Goal: Task Accomplishment & Management: Manage account settings

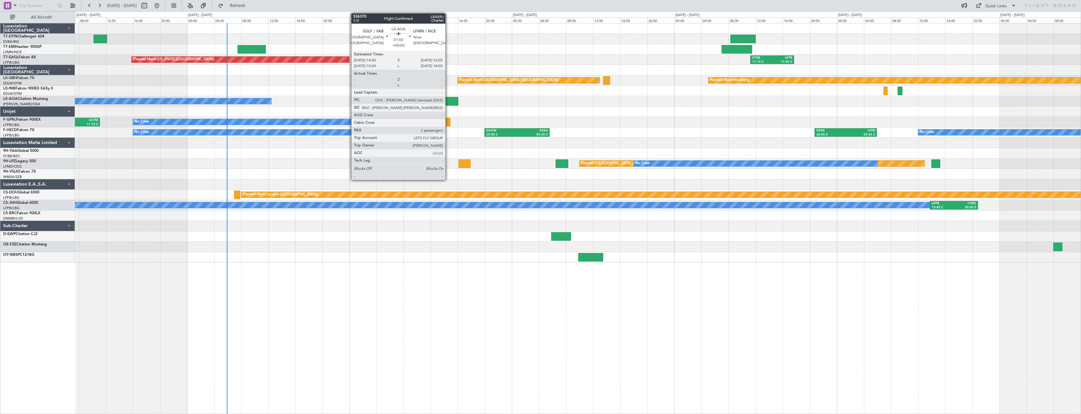
click at [448, 103] on div at bounding box center [451, 101] width 14 height 9
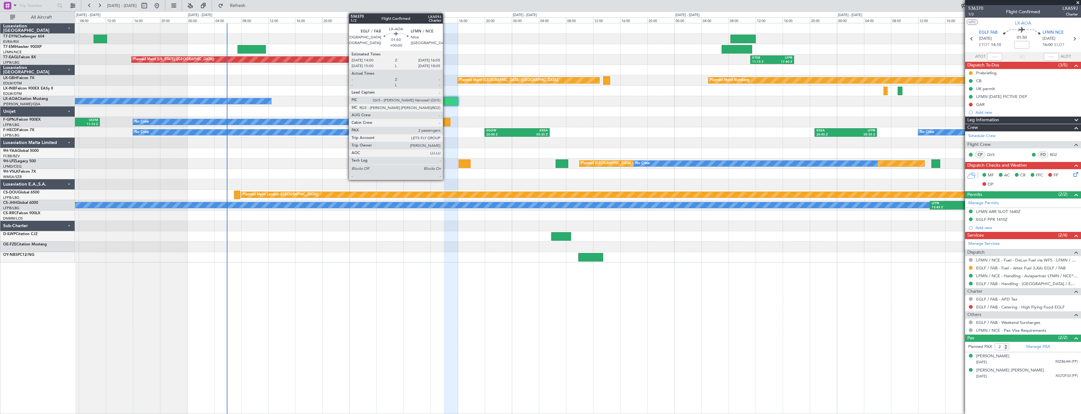
click at [446, 102] on div at bounding box center [451, 101] width 14 height 9
drag, startPoint x: 433, startPoint y: 103, endPoint x: 446, endPoint y: 104, distance: 12.6
click at [303, 98] on div "No Crew Chester" at bounding box center [577, 101] width 1005 height 10
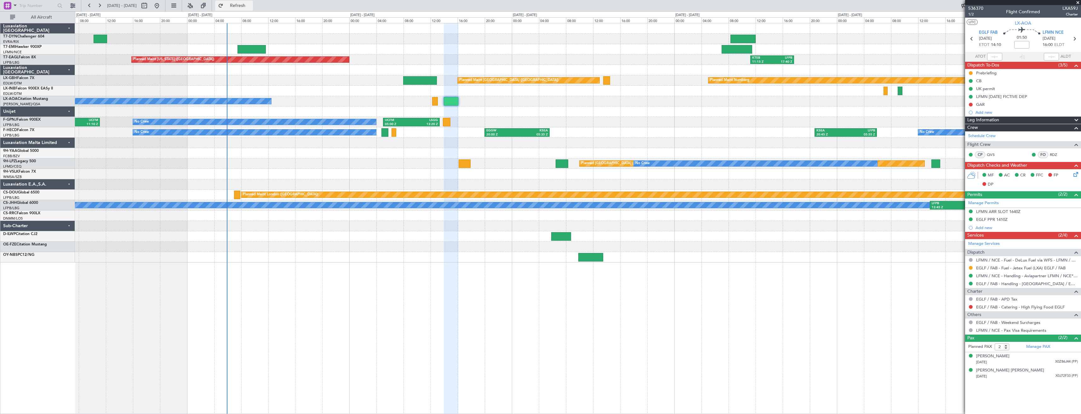
click at [251, 5] on span "Refresh" at bounding box center [237, 5] width 26 height 4
click at [251, 6] on span "Refresh" at bounding box center [237, 5] width 26 height 4
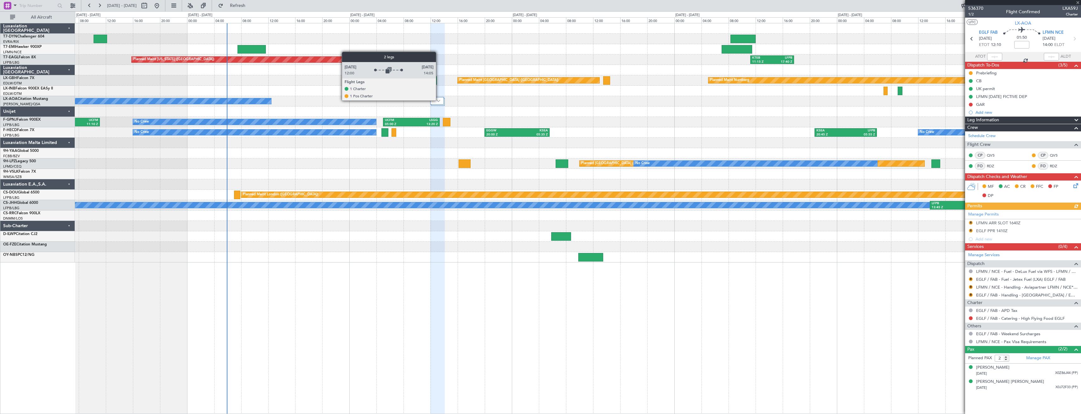
click at [439, 100] on img at bounding box center [438, 100] width 4 height 3
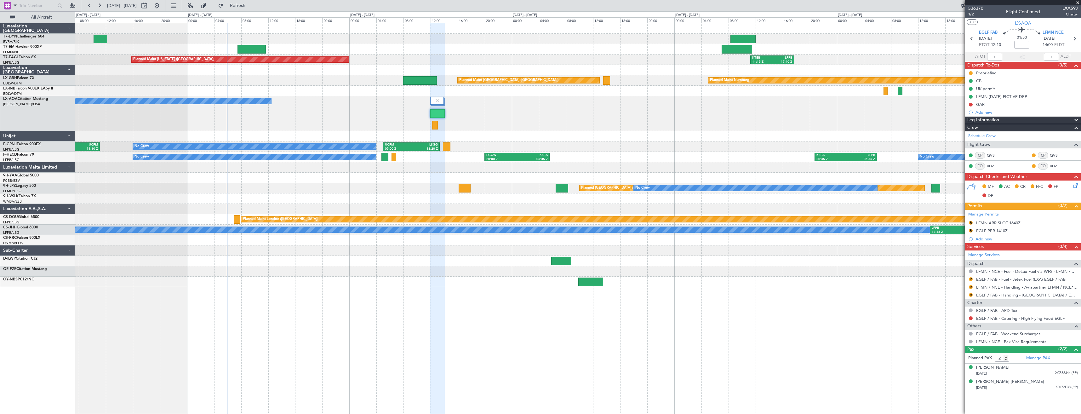
drag, startPoint x: 438, startPoint y: 111, endPoint x: 460, endPoint y: 120, distance: 23.7
click at [444, 120] on div "No Crew Chester" at bounding box center [577, 113] width 1005 height 35
click at [251, 5] on span "Refresh" at bounding box center [237, 5] width 26 height 4
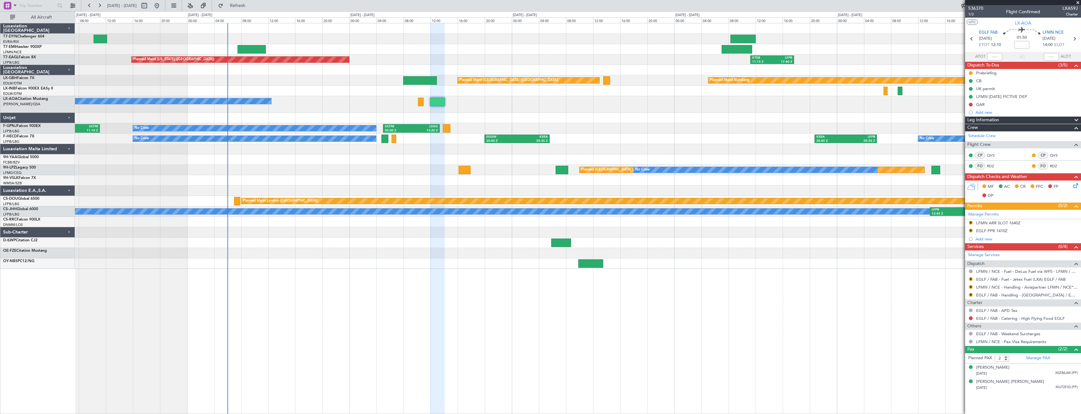
click at [378, 68] on div "Planned Maint [US_STATE] ([GEOGRAPHIC_DATA]) KTEB 11:15 Z LFPB 17:40 Z Planned …" at bounding box center [577, 145] width 1005 height 245
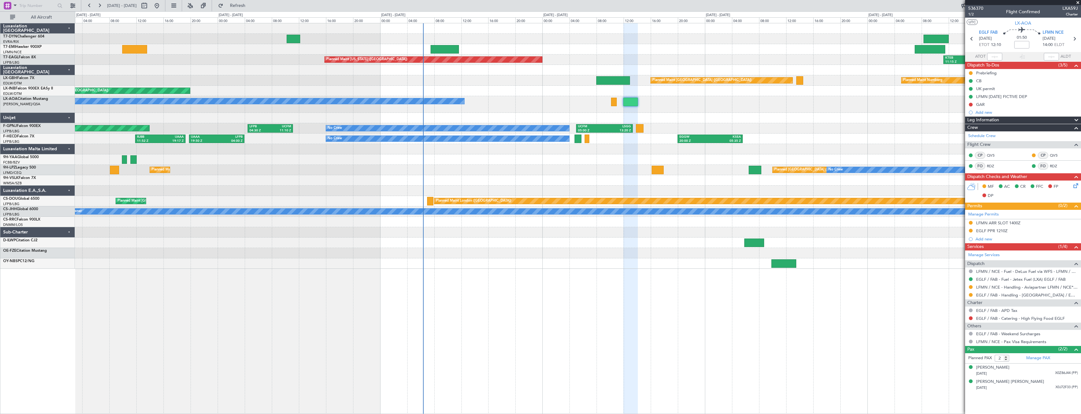
click at [616, 61] on div "Planned Maint [US_STATE] ([GEOGRAPHIC_DATA]) KTEB 11:15 Z LFPB 17:40 Z Planned …" at bounding box center [577, 145] width 1005 height 245
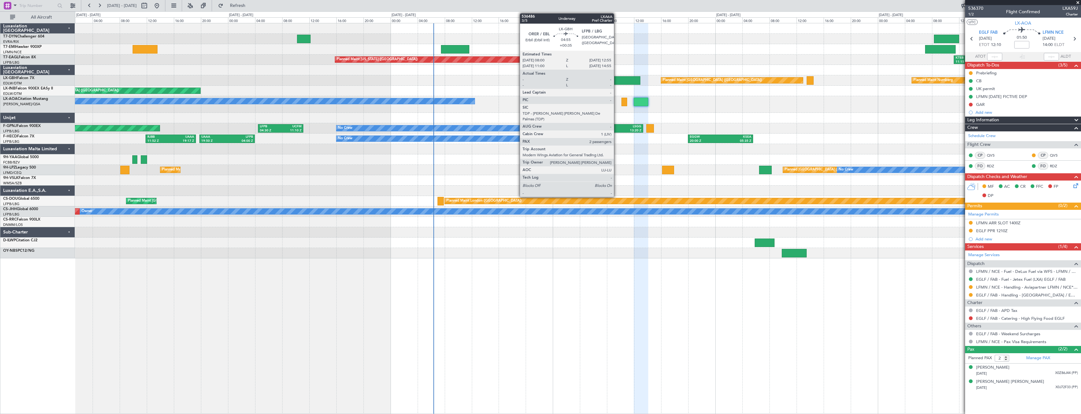
click at [616, 80] on div at bounding box center [622, 80] width 33 height 9
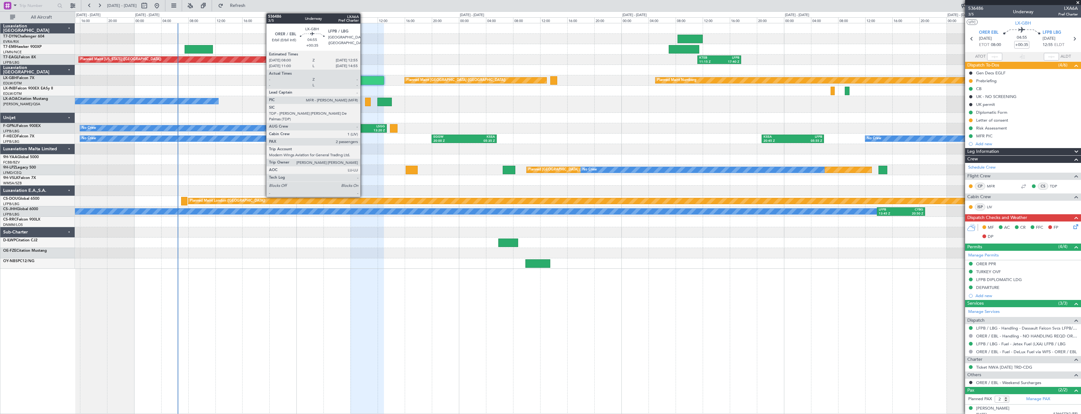
click at [363, 77] on div at bounding box center [366, 80] width 33 height 9
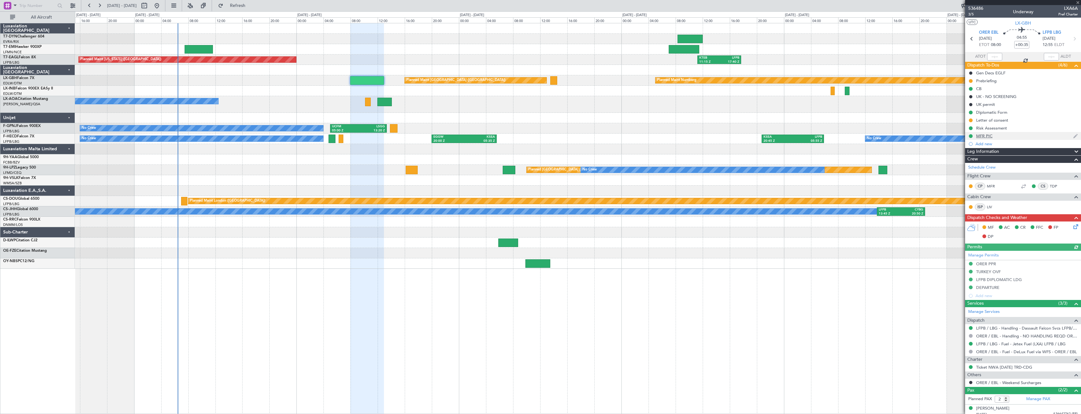
click at [1005, 135] on div "MFR PIC" at bounding box center [1023, 136] width 116 height 8
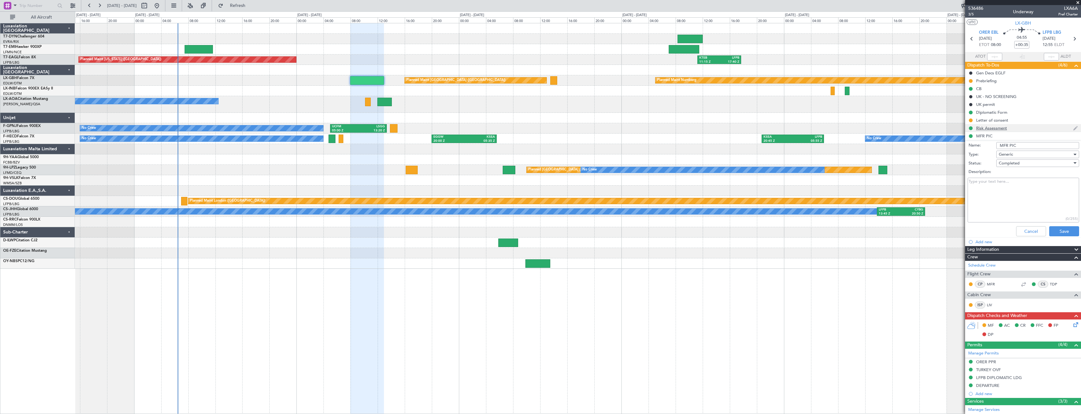
click at [1021, 129] on div "Risk Assessment" at bounding box center [1023, 128] width 116 height 8
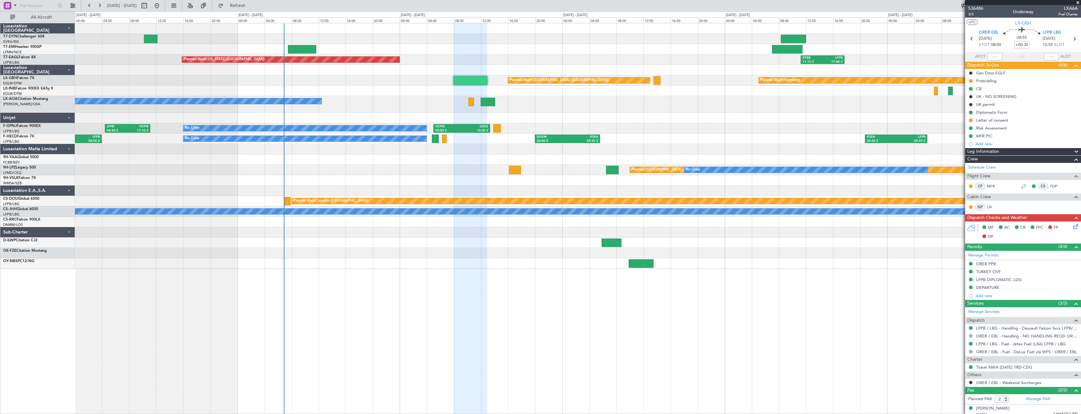
click at [362, 92] on div "Planned Maint [US_STATE] ([GEOGRAPHIC_DATA]) KTEB 11:15 Z LFPB 17:40 Z Planned …" at bounding box center [577, 145] width 1005 height 245
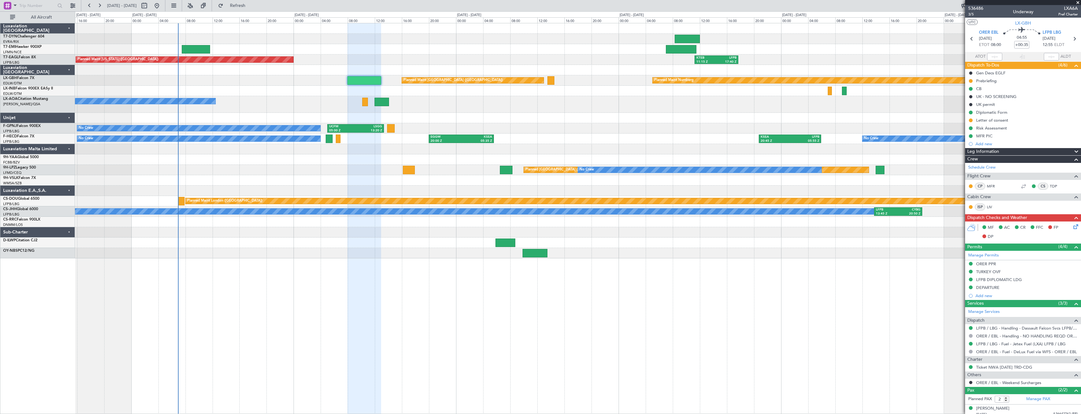
click at [274, 167] on div "Planned [GEOGRAPHIC_DATA] ([GEOGRAPHIC_DATA]) No Crew Planned Maint [GEOGRAPHIC…" at bounding box center [577, 170] width 1005 height 10
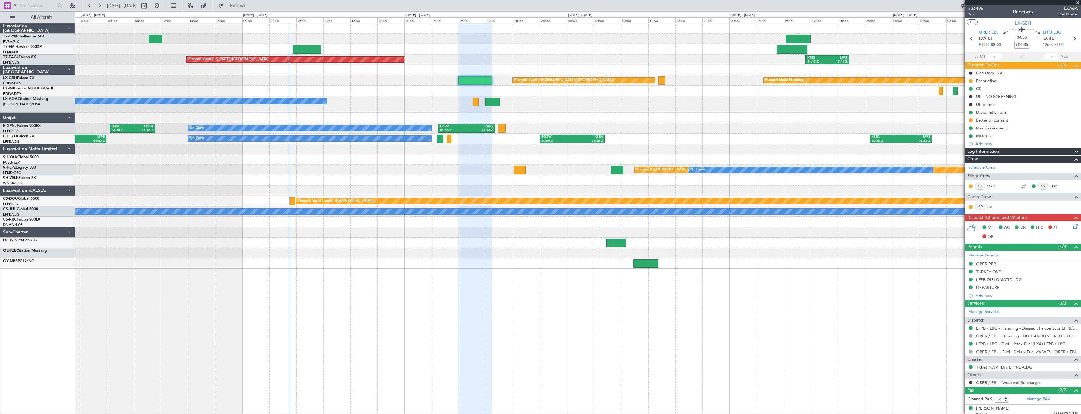
click at [417, 50] on div at bounding box center [577, 49] width 1005 height 10
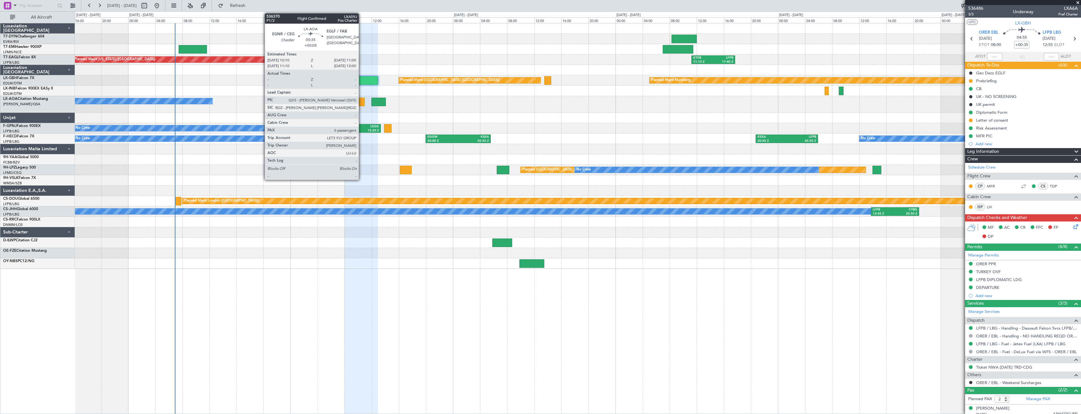
click at [361, 100] on div at bounding box center [362, 102] width 6 height 9
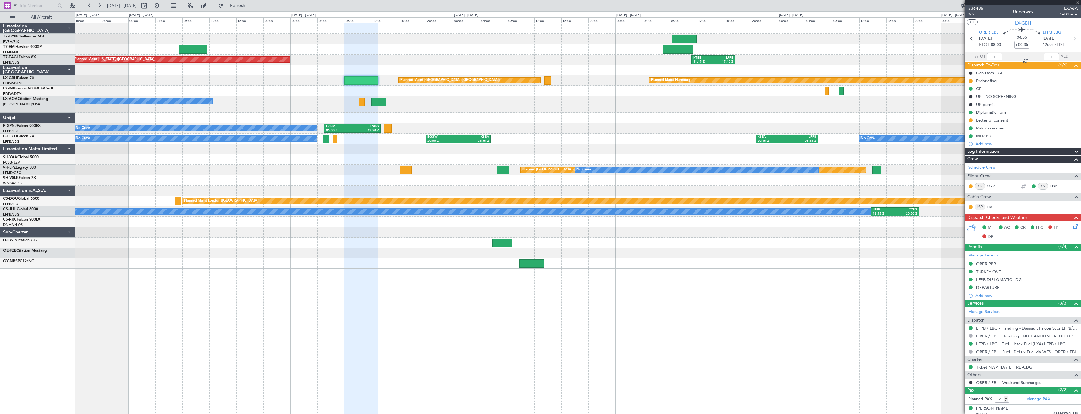
type input "+00:05"
type input "0"
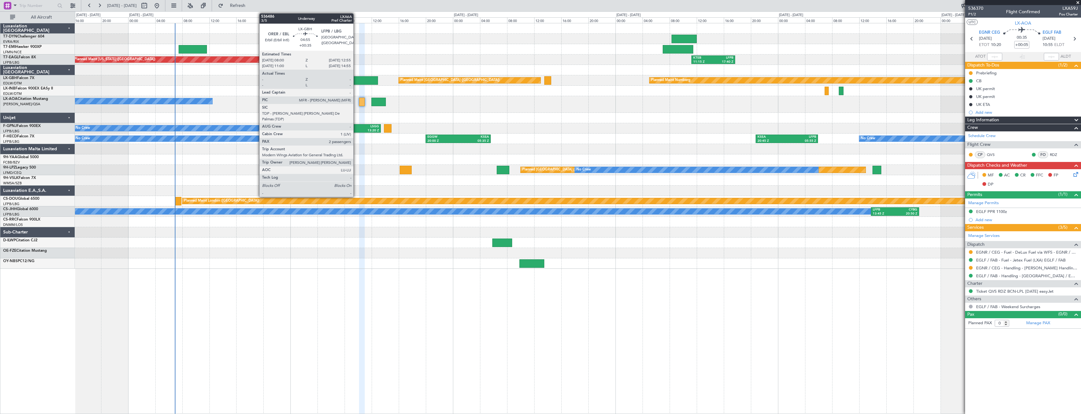
click at [356, 83] on div at bounding box center [360, 80] width 33 height 9
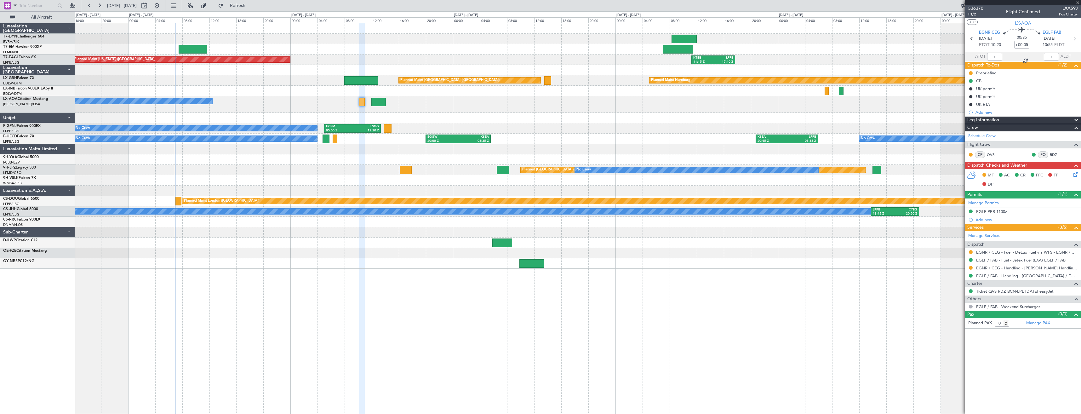
type input "+00:35"
type input "2"
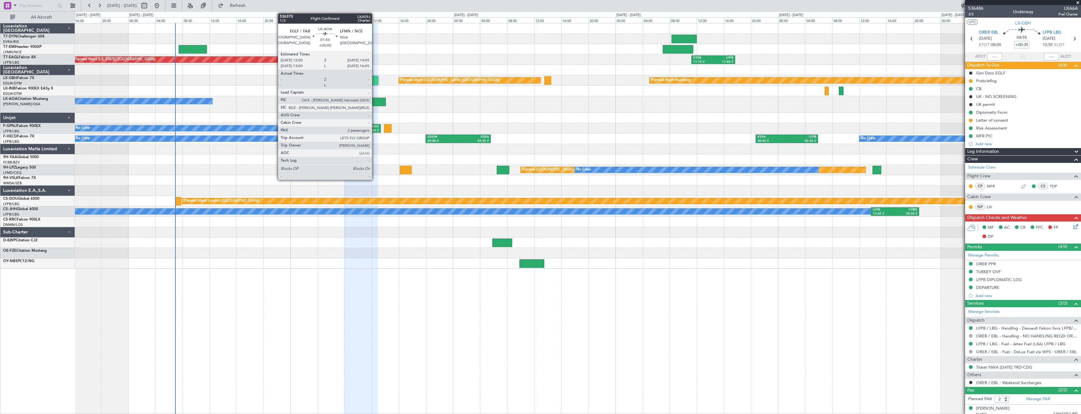
click at [375, 104] on div at bounding box center [378, 102] width 14 height 9
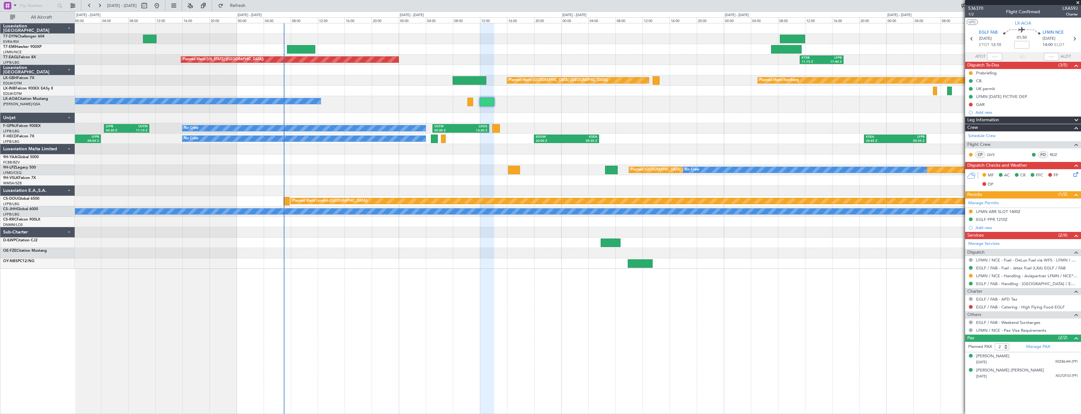
click at [374, 165] on div "Planned Maint [US_STATE] ([GEOGRAPHIC_DATA]) KTEB 11:15 Z LFPB 17:40 Z Planned …" at bounding box center [577, 145] width 1005 height 245
click at [251, 8] on span "Refresh" at bounding box center [237, 5] width 26 height 4
click at [1076, 174] on icon at bounding box center [1074, 173] width 5 height 5
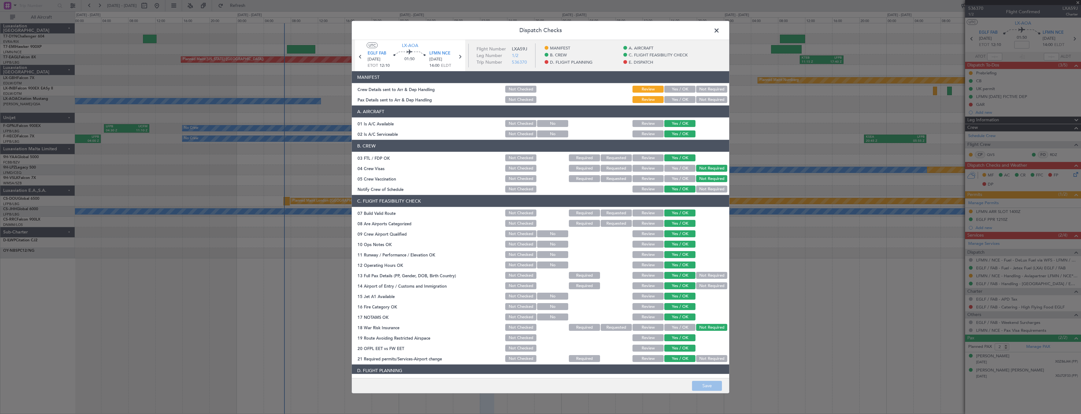
click at [681, 98] on button "Yes / OK" at bounding box center [679, 99] width 31 height 7
click at [675, 88] on button "Yes / OK" at bounding box center [679, 89] width 31 height 7
click at [702, 380] on footer "Save" at bounding box center [540, 385] width 377 height 15
click at [702, 384] on button "Save" at bounding box center [707, 385] width 30 height 10
click at [719, 30] on span at bounding box center [719, 32] width 0 height 13
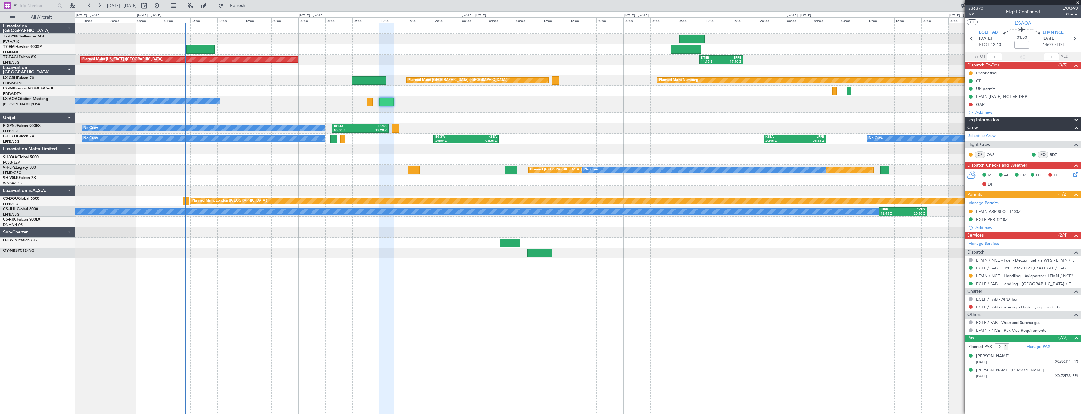
click at [412, 239] on div at bounding box center [577, 242] width 1005 height 10
click at [456, 242] on div at bounding box center [577, 242] width 1005 height 10
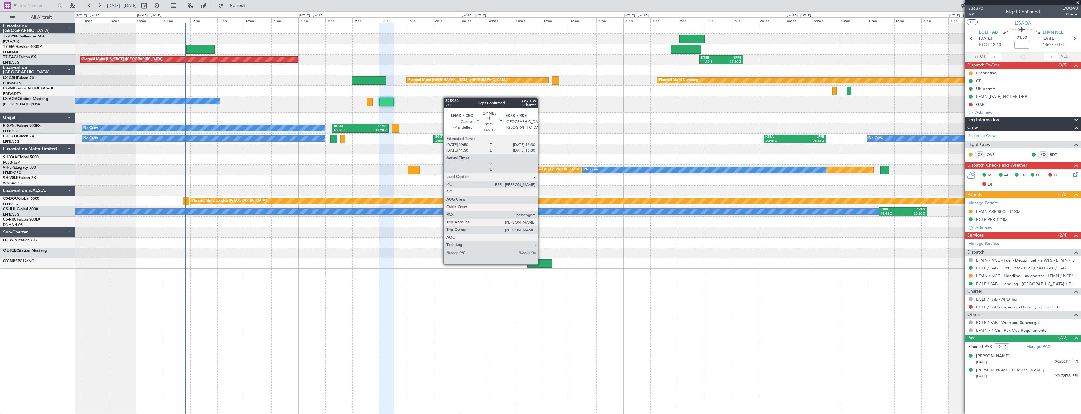
click at [540, 264] on div at bounding box center [539, 263] width 25 height 9
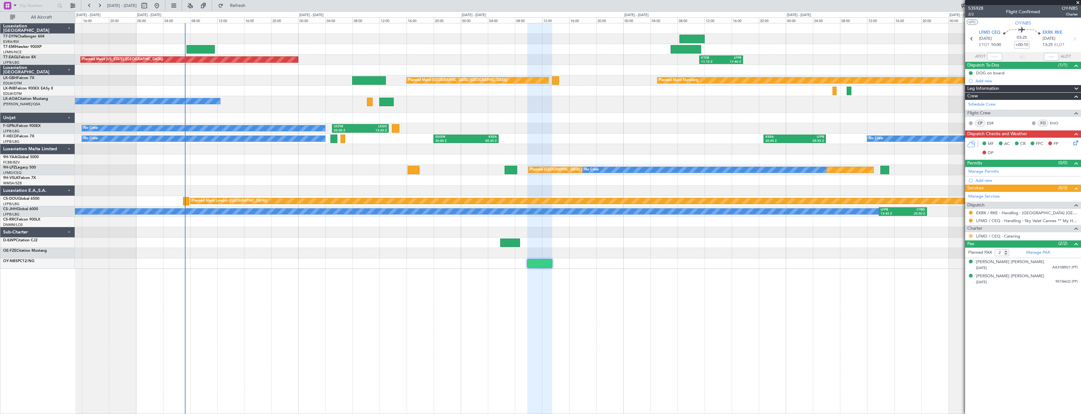
click at [970, 235] on button at bounding box center [971, 236] width 4 height 4
click at [953, 311] on span "Confirmed" at bounding box center [953, 311] width 20 height 6
click at [969, 220] on button at bounding box center [971, 221] width 4 height 4
click at [947, 293] on span "Confirmed" at bounding box center [953, 295] width 20 height 6
click at [971, 211] on button at bounding box center [971, 213] width 4 height 4
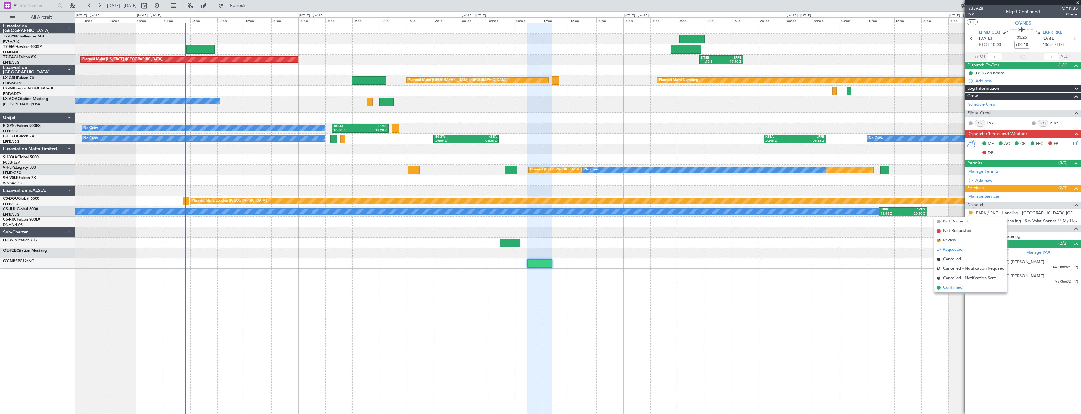
click at [957, 285] on li "Confirmed" at bounding box center [970, 287] width 73 height 9
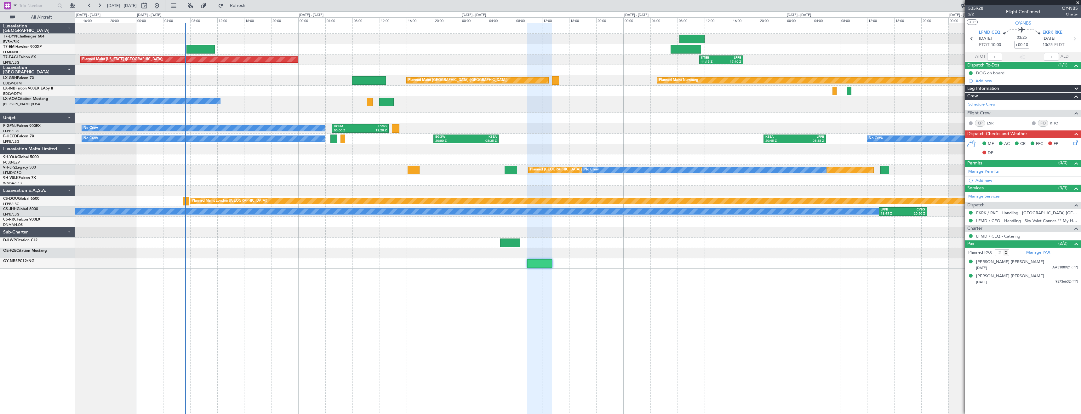
click at [413, 270] on div "Planned Maint [US_STATE] ([GEOGRAPHIC_DATA]) KTEB 11:15 Z LFPB 17:40 Z Planned …" at bounding box center [578, 218] width 1006 height 391
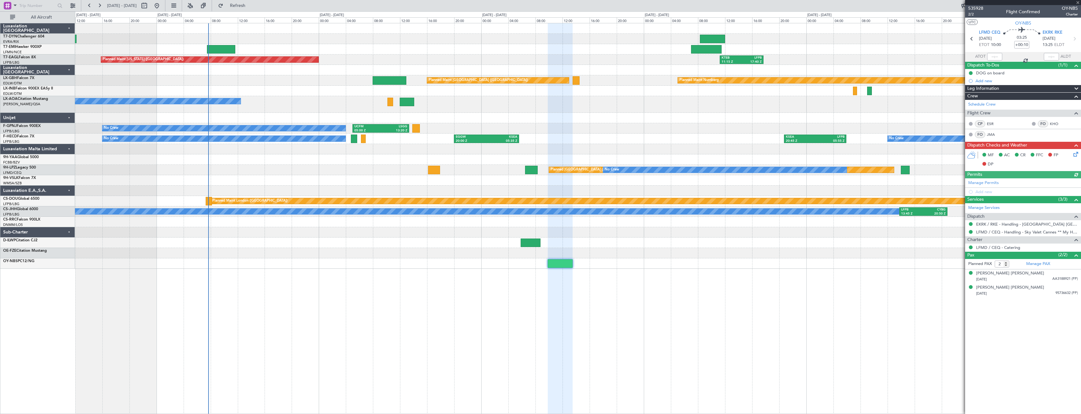
click at [226, 44] on div at bounding box center [577, 49] width 1005 height 10
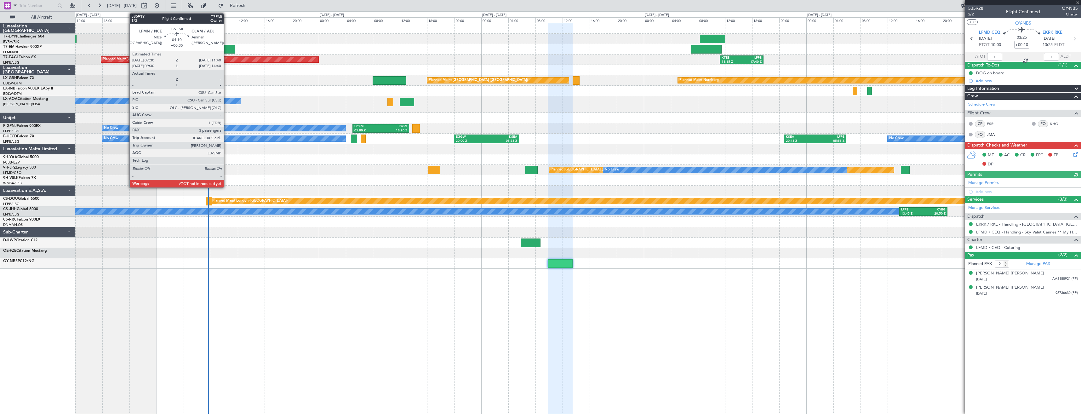
click at [226, 48] on div at bounding box center [221, 49] width 28 height 9
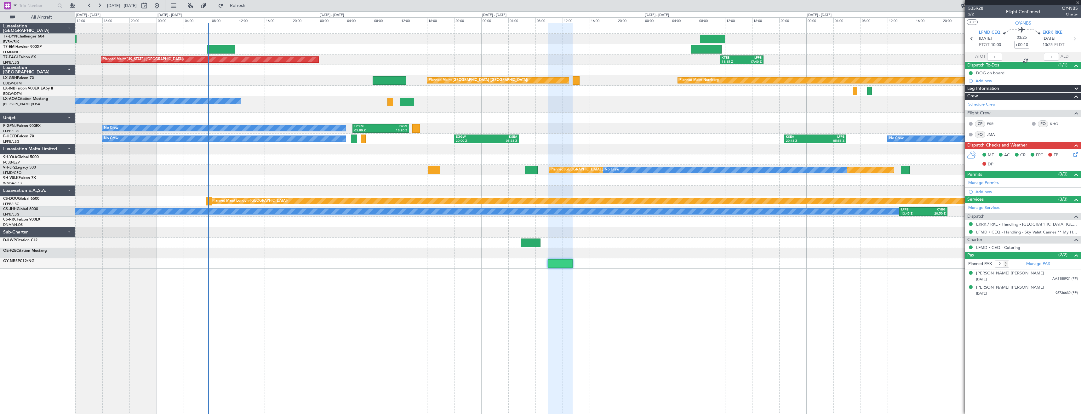
type input "+00:35"
type input "3"
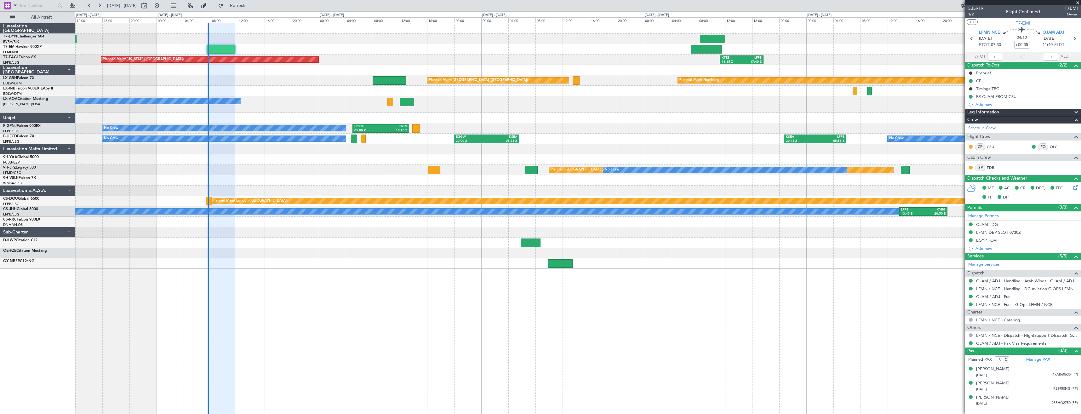
click at [39, 37] on link "T7-DYN Challenger 604" at bounding box center [23, 37] width 41 height 4
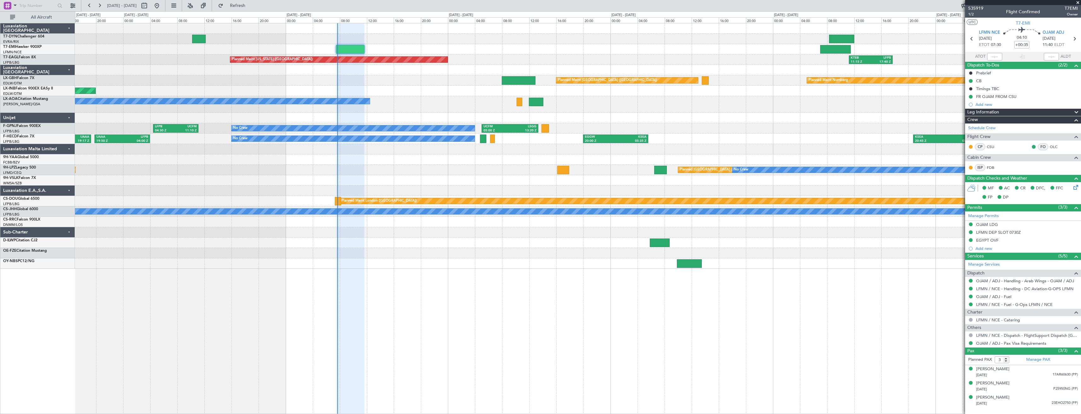
click at [310, 37] on div at bounding box center [577, 39] width 1005 height 10
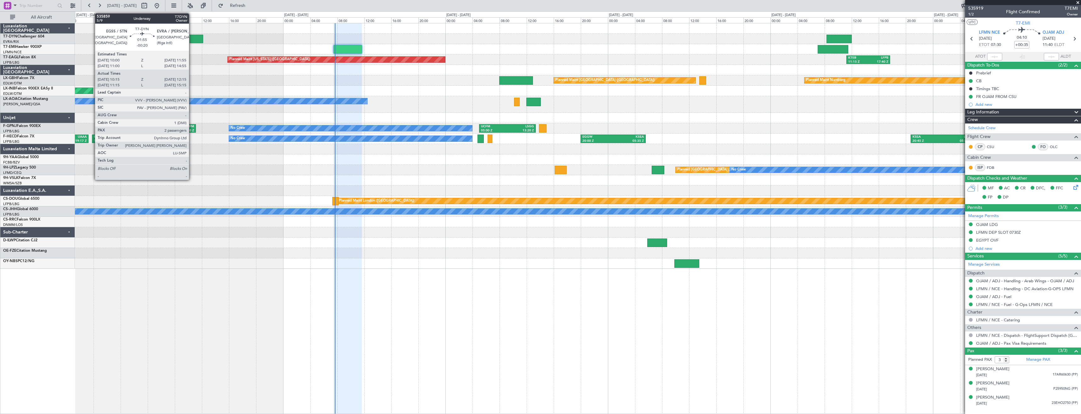
click at [192, 38] on div at bounding box center [197, 39] width 14 height 9
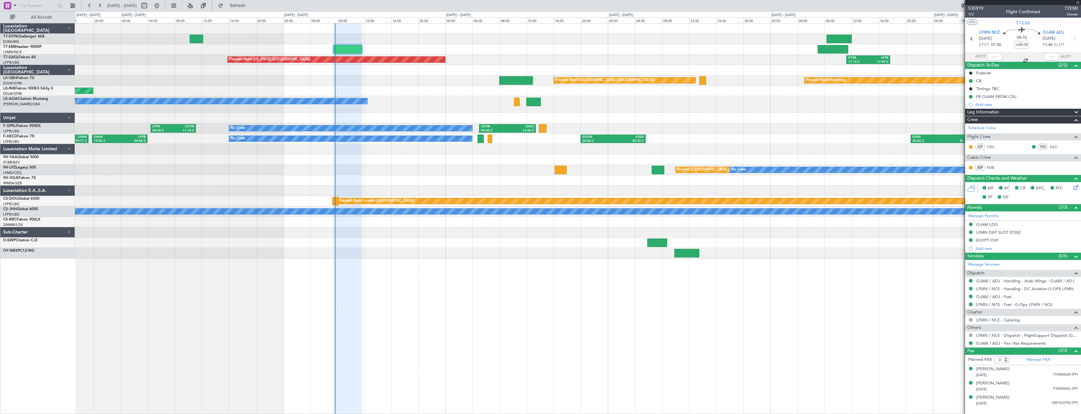
type input "-00:20"
type input "10:15"
type input "12:15"
type input "2"
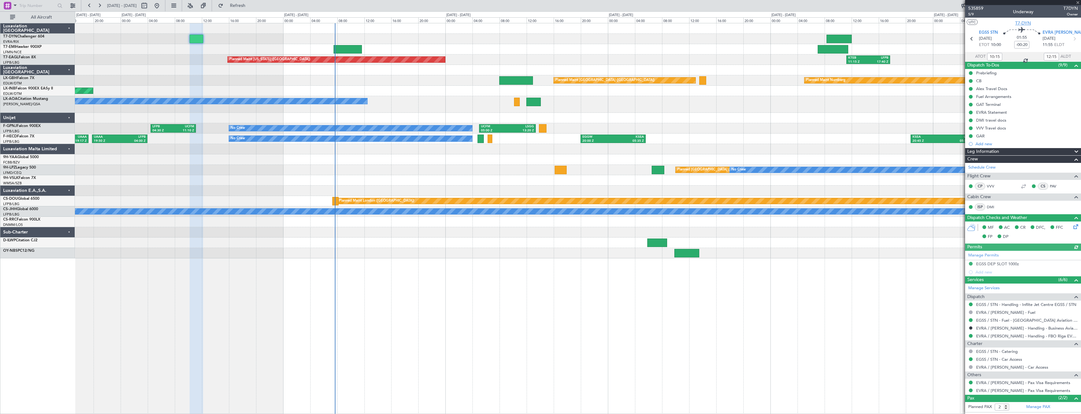
click at [1023, 22] on span "T7-DYN" at bounding box center [1023, 23] width 16 height 7
type input "11:15"
type input "15:15"
type input "10:15"
type input "12:15"
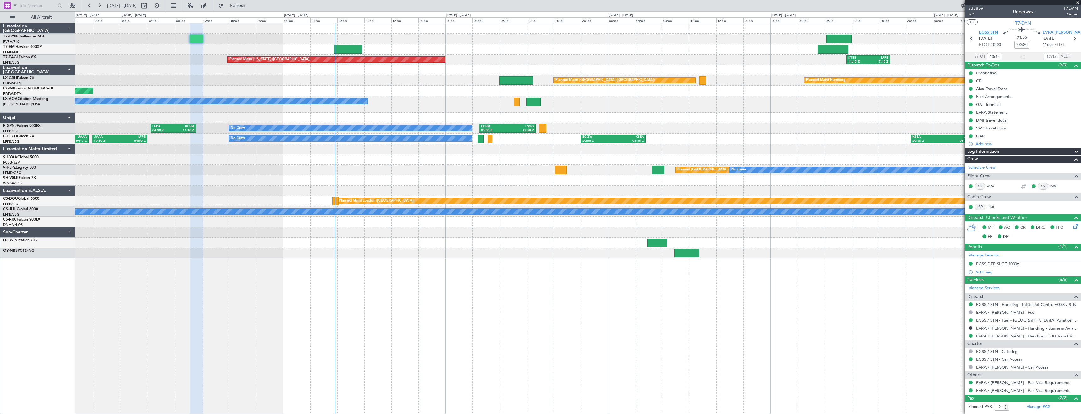
click at [989, 34] on span "EGSS STN" at bounding box center [988, 33] width 19 height 6
type input "11:15"
type input "15:15"
type input "10:15"
type input "12:15"
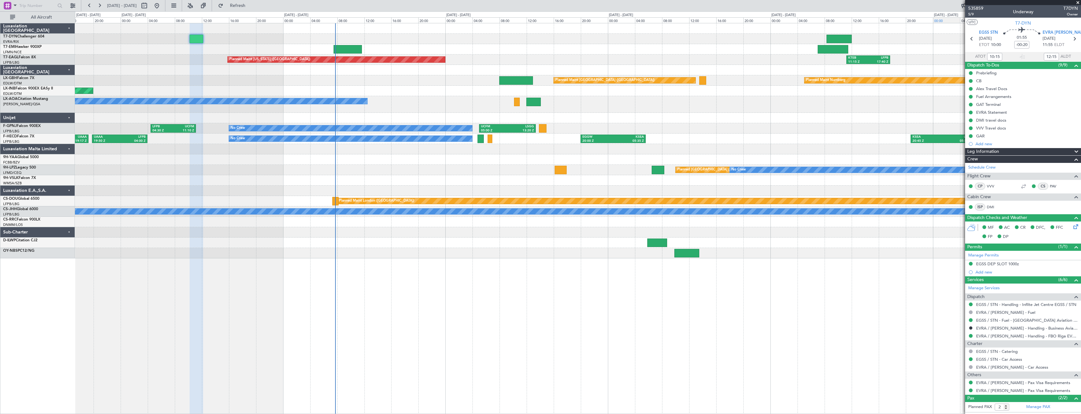
type input "11:15"
type input "15:15"
type input "10:15"
type input "12:15"
type input "11:15"
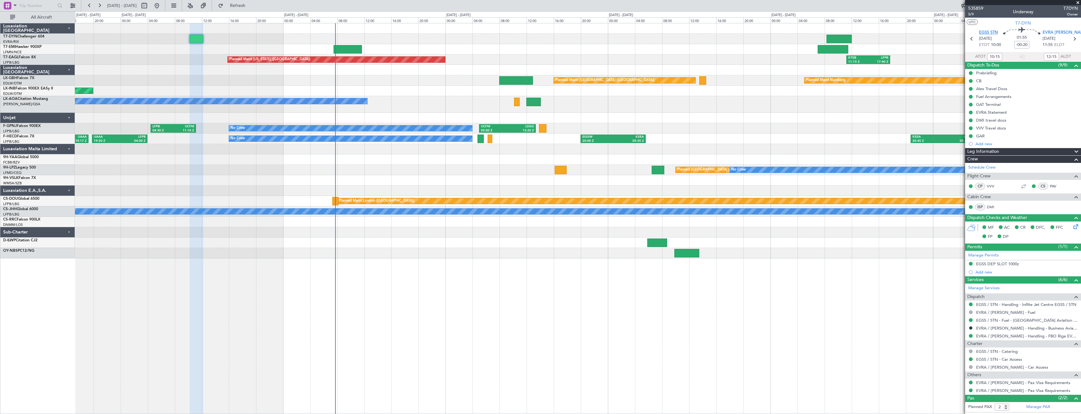
type input "15:15"
type input "10:15"
type input "12:15"
click at [1017, 25] on span "T7-DYN" at bounding box center [1023, 23] width 16 height 7
click at [971, 9] on span "535859" at bounding box center [975, 8] width 15 height 7
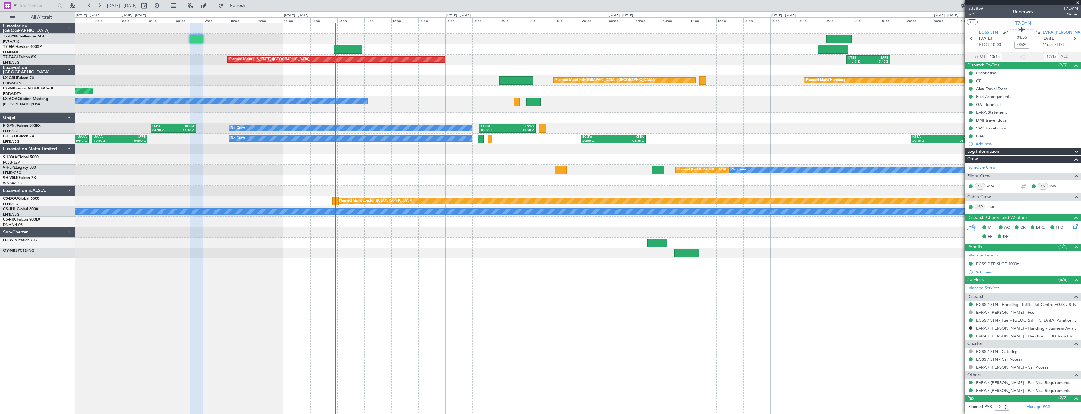
click at [1019, 22] on span "T7-DYN" at bounding box center [1023, 23] width 16 height 7
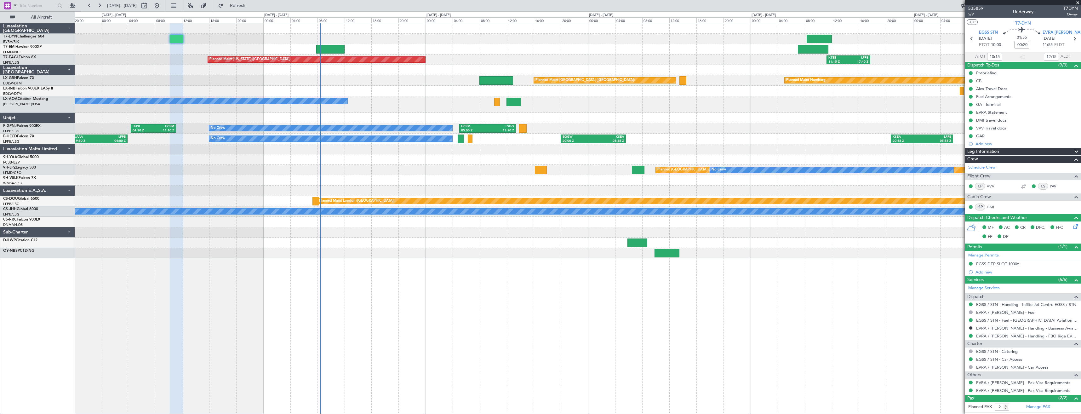
click at [356, 143] on div "Planned Maint [US_STATE] ([GEOGRAPHIC_DATA]) KTEB 11:15 Z LFPB 17:40 Z Planned …" at bounding box center [577, 140] width 1005 height 235
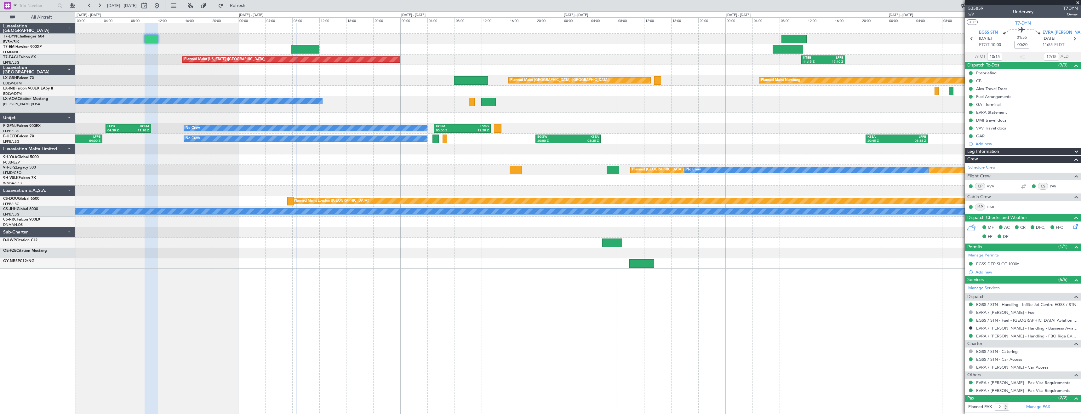
click at [344, 167] on div "Planned Maint [US_STATE] ([GEOGRAPHIC_DATA]) KTEB 11:15 Z LFPB 17:40 Z Planned …" at bounding box center [577, 145] width 1005 height 245
